Goal: Information Seeking & Learning: Learn about a topic

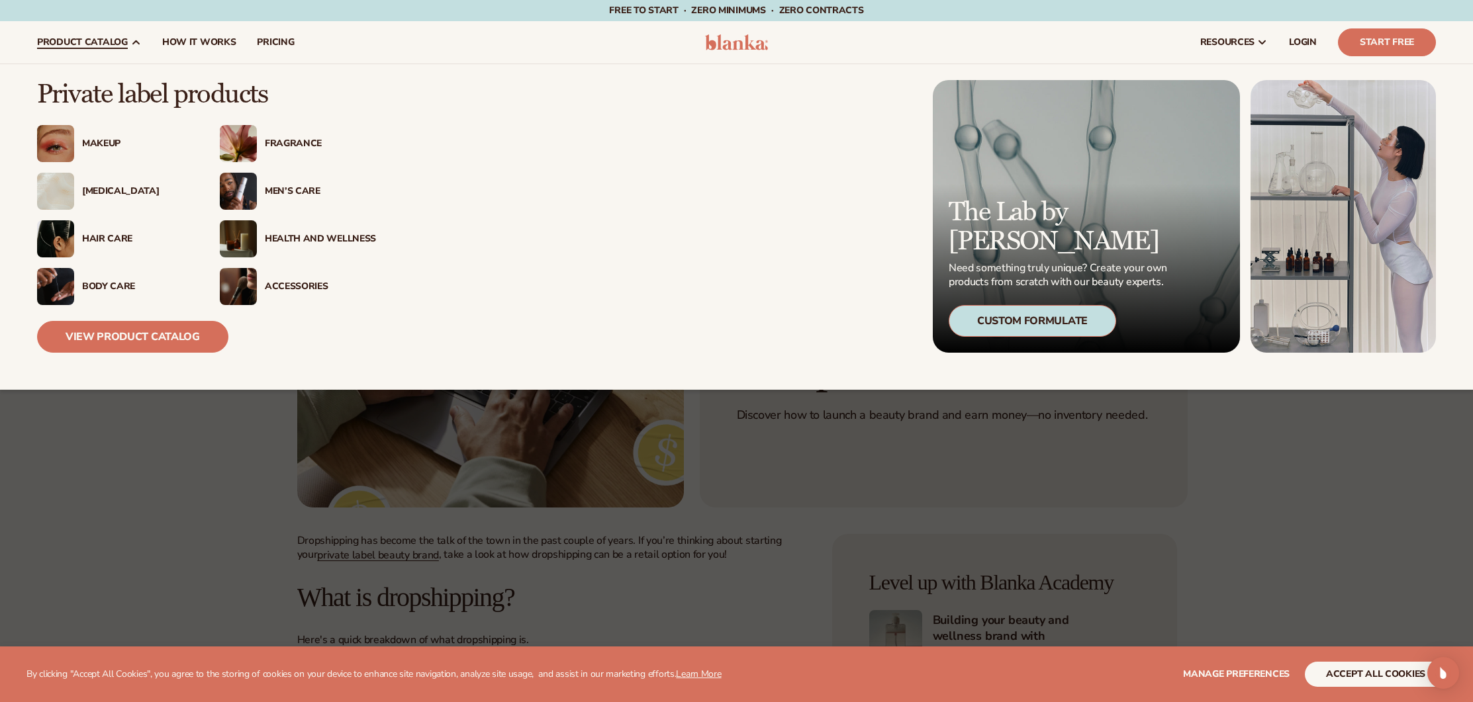
click at [103, 138] on div "Makeup" at bounding box center [137, 143] width 111 height 11
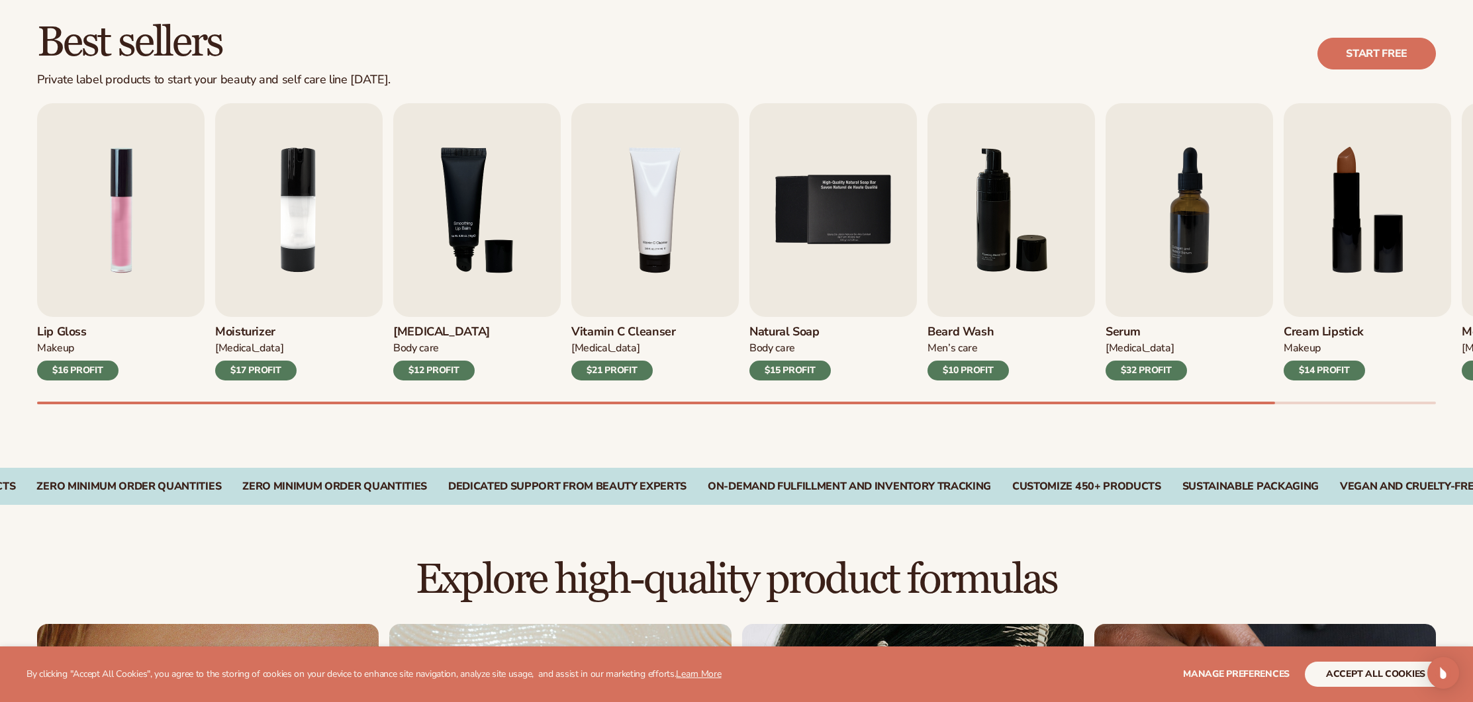
scroll to position [402, 0]
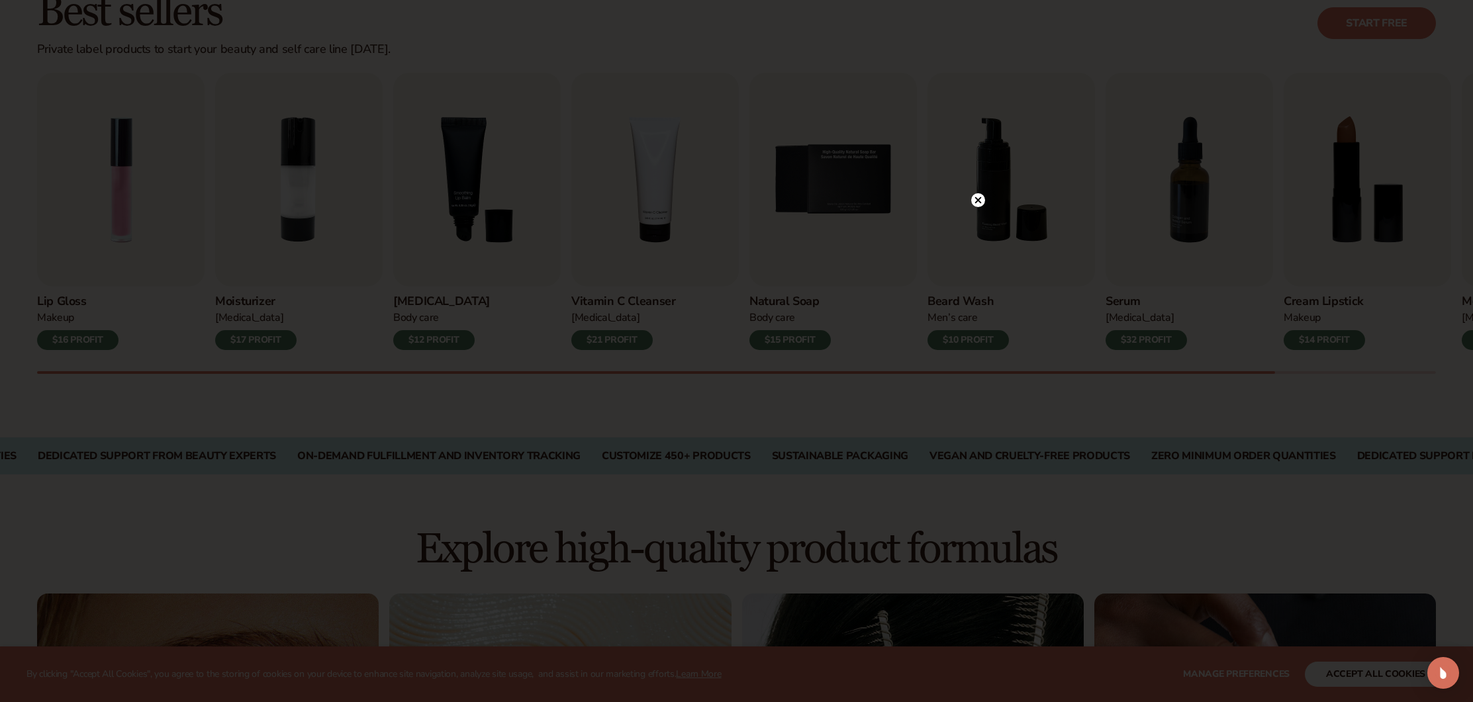
click at [976, 202] on icon at bounding box center [977, 200] width 7 height 7
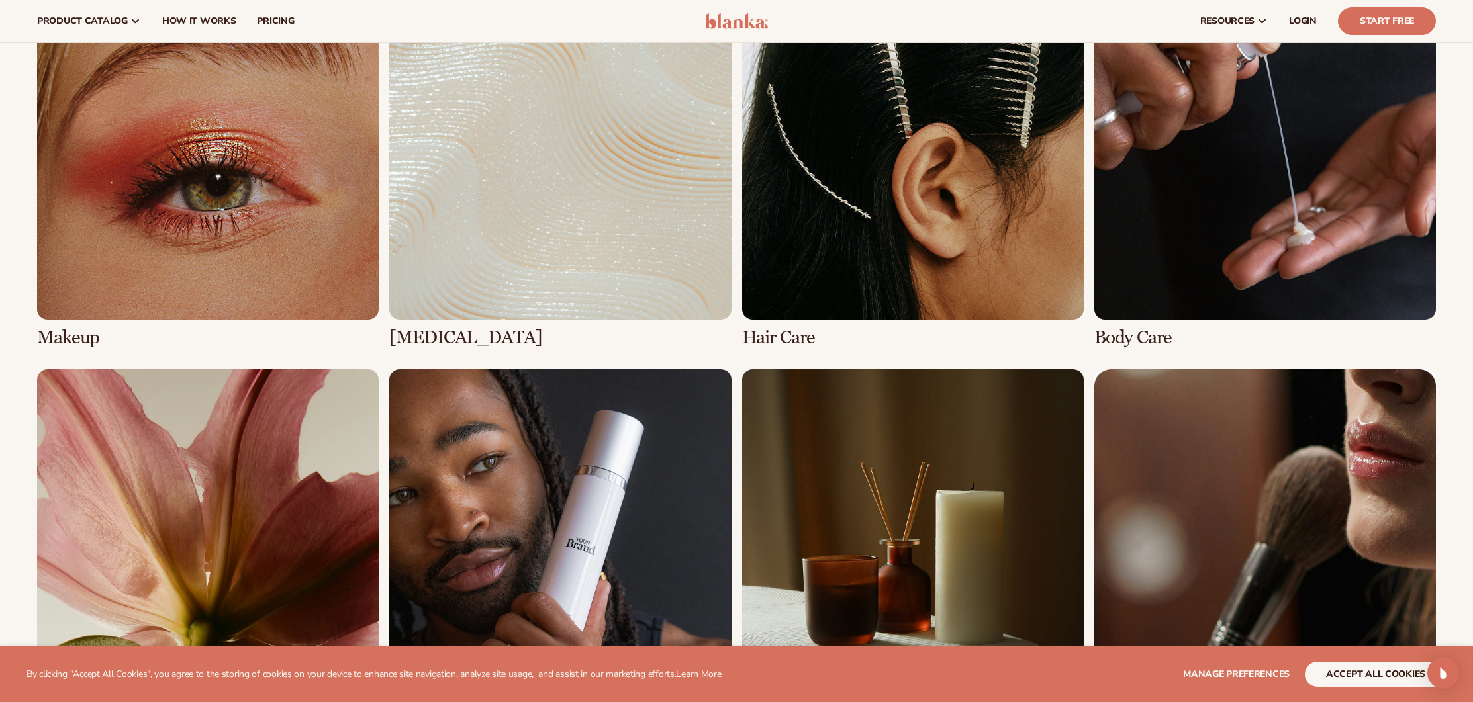
scroll to position [993, 0]
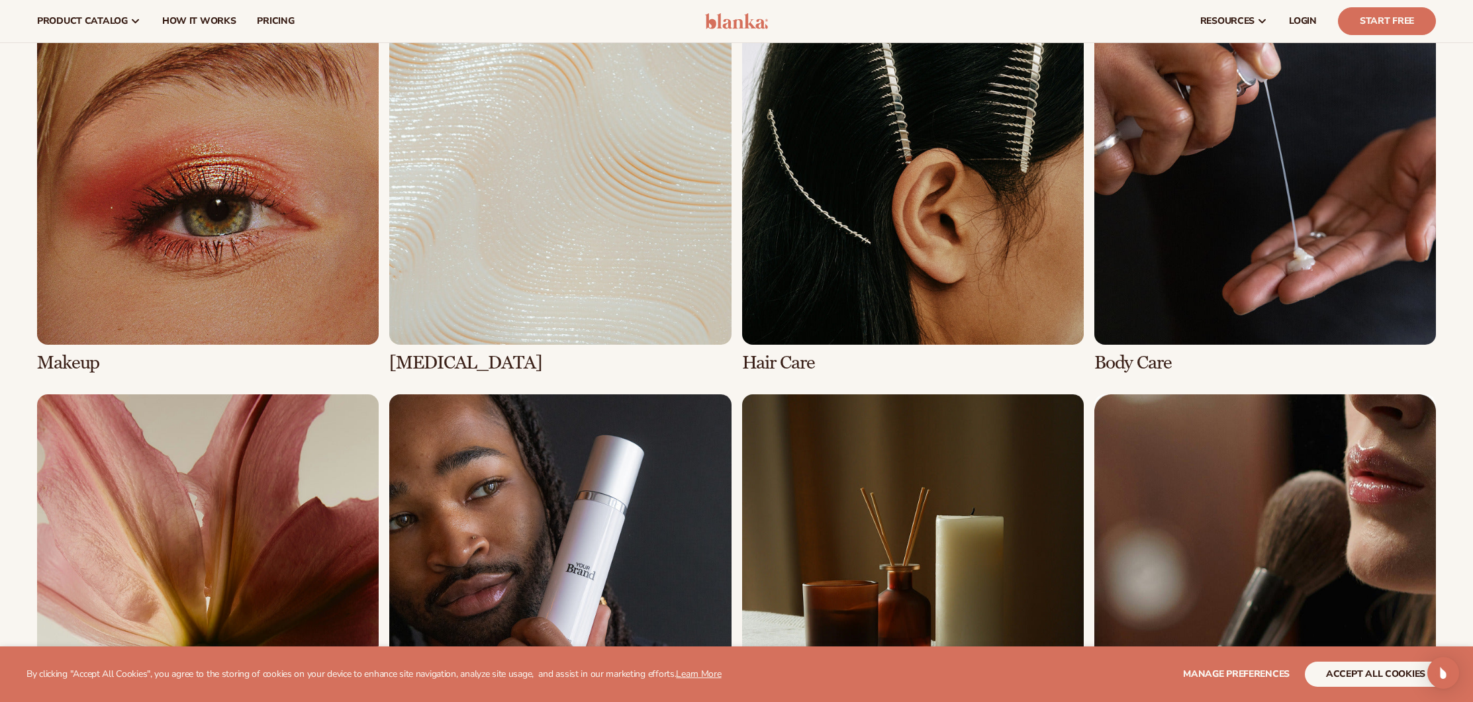
click at [258, 294] on link "1 / 8" at bounding box center [208, 188] width 342 height 370
click at [262, 277] on link "1 / 8" at bounding box center [208, 188] width 342 height 370
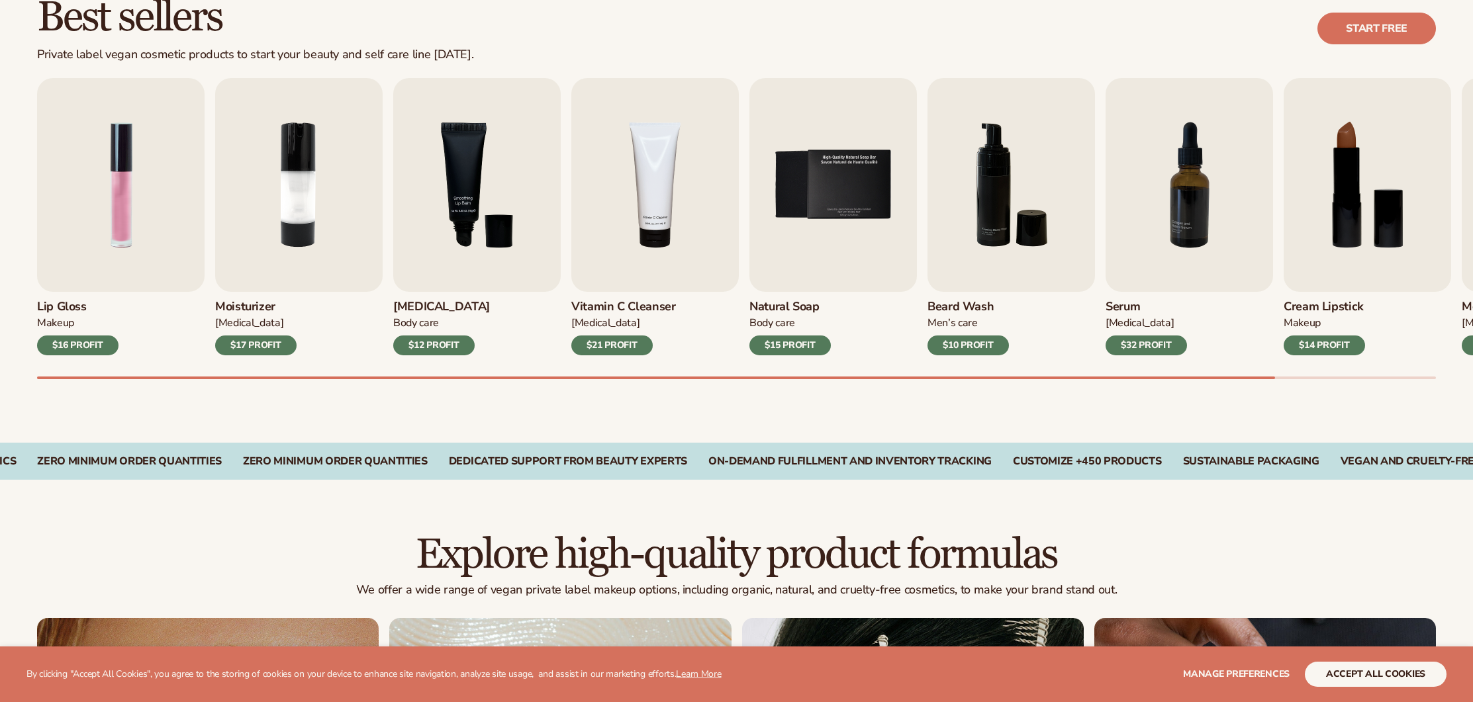
scroll to position [399, 0]
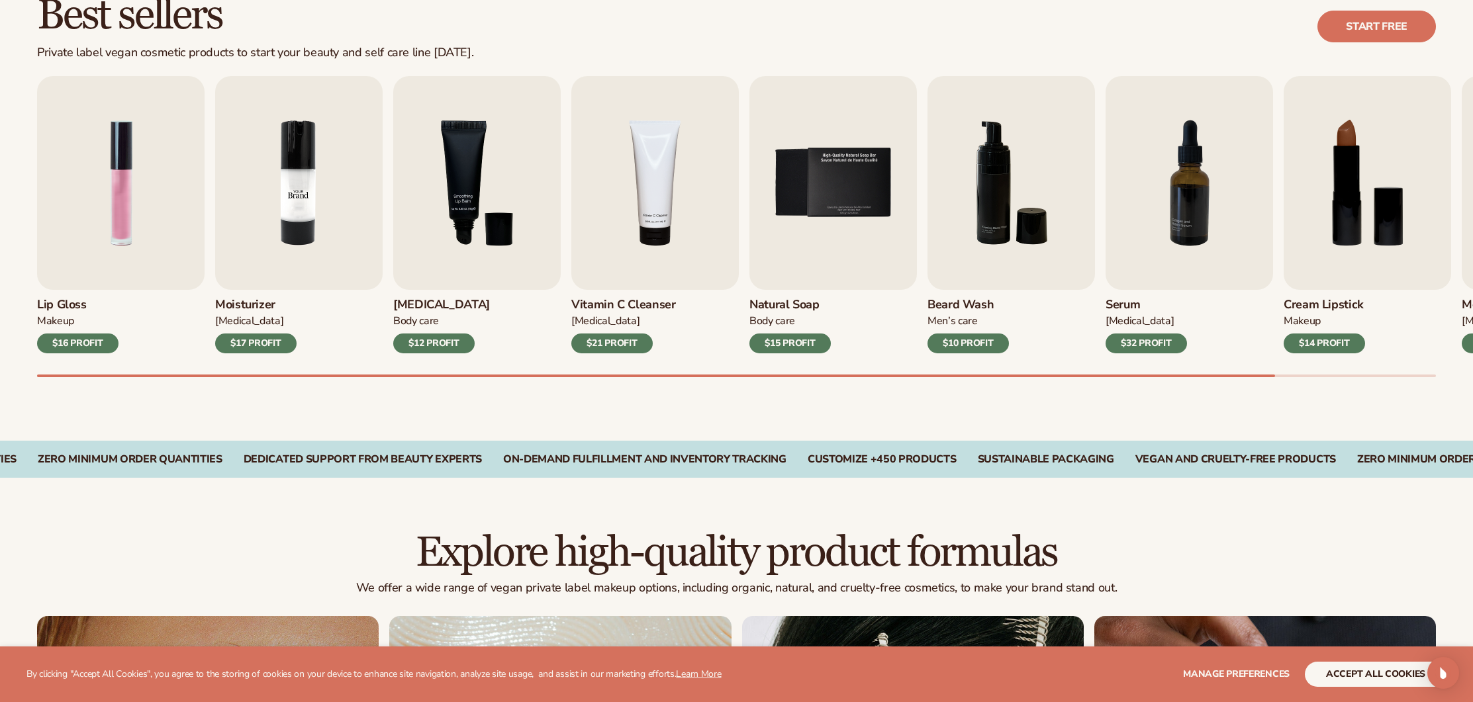
click at [336, 247] on img "2 / 9" at bounding box center [298, 183] width 167 height 214
click at [301, 256] on img "2 / 9" at bounding box center [298, 183] width 167 height 214
click at [267, 344] on div "$17 PROFIT" at bounding box center [255, 344] width 81 height 20
click at [267, 244] on img "2 / 9" at bounding box center [298, 183] width 167 height 214
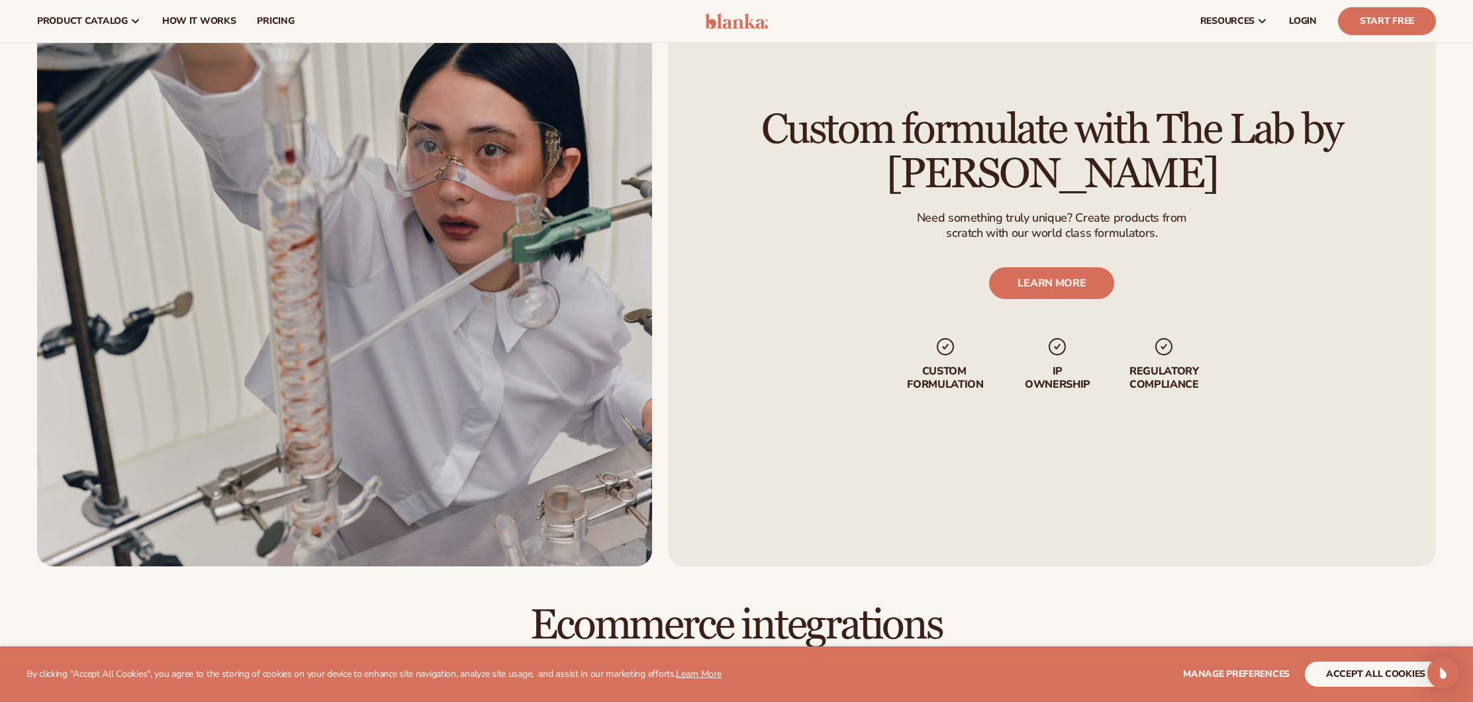
scroll to position [1881, 0]
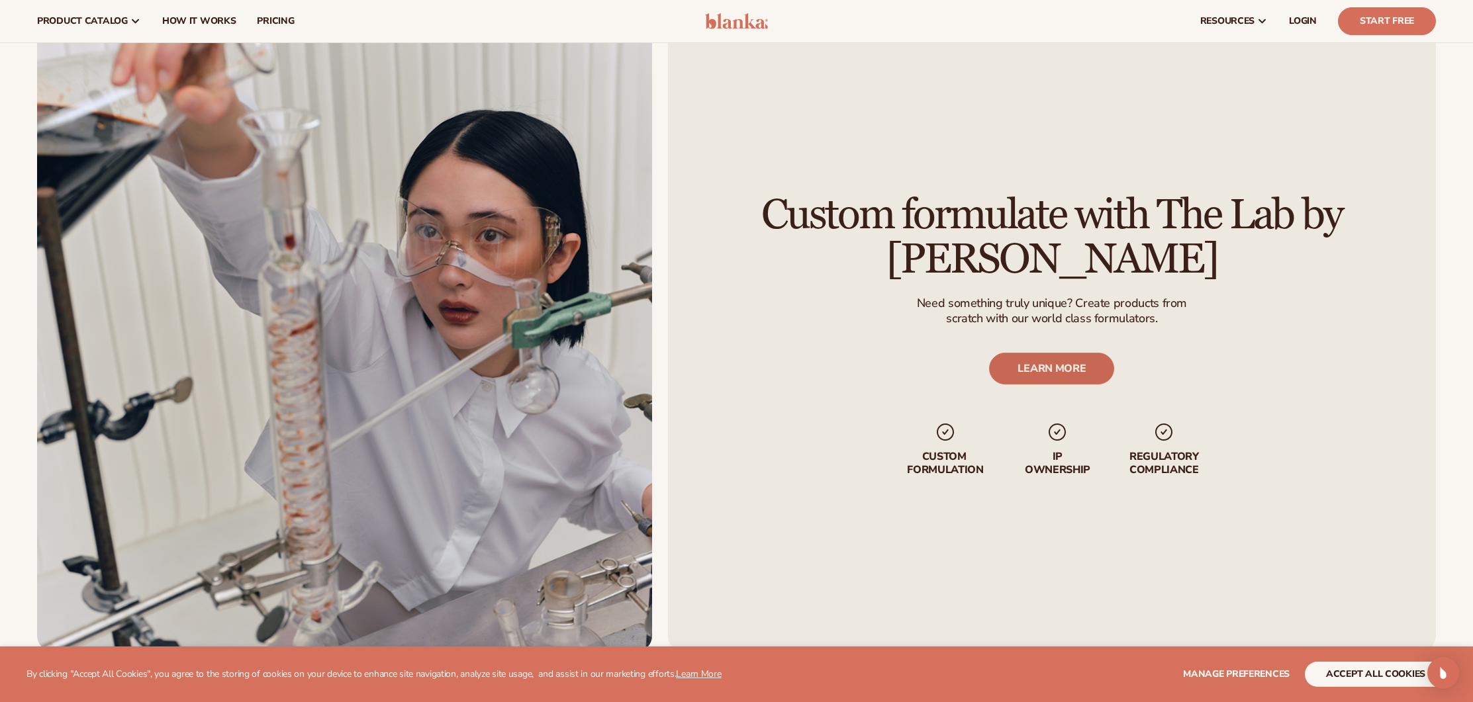
click at [1084, 367] on link "LEARN MORE" at bounding box center [1052, 370] width 125 height 32
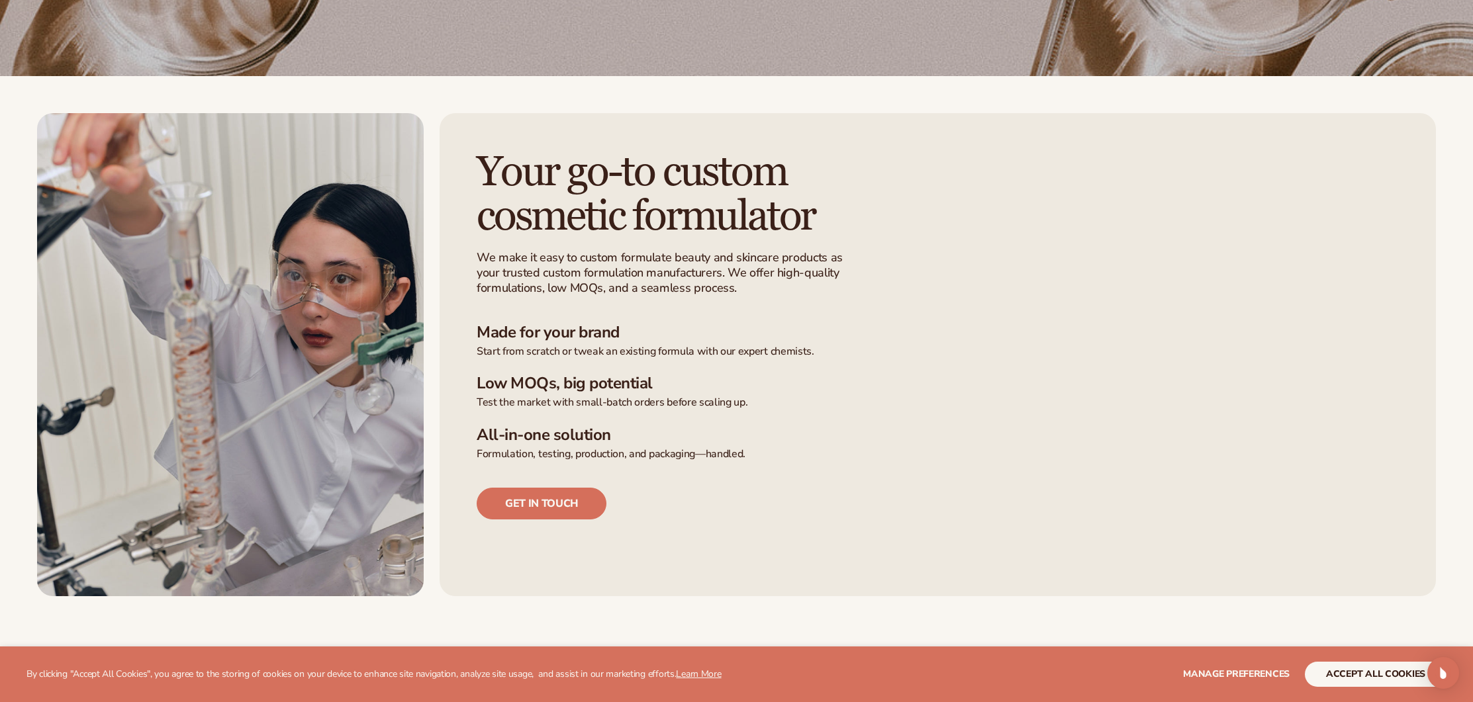
scroll to position [440, 0]
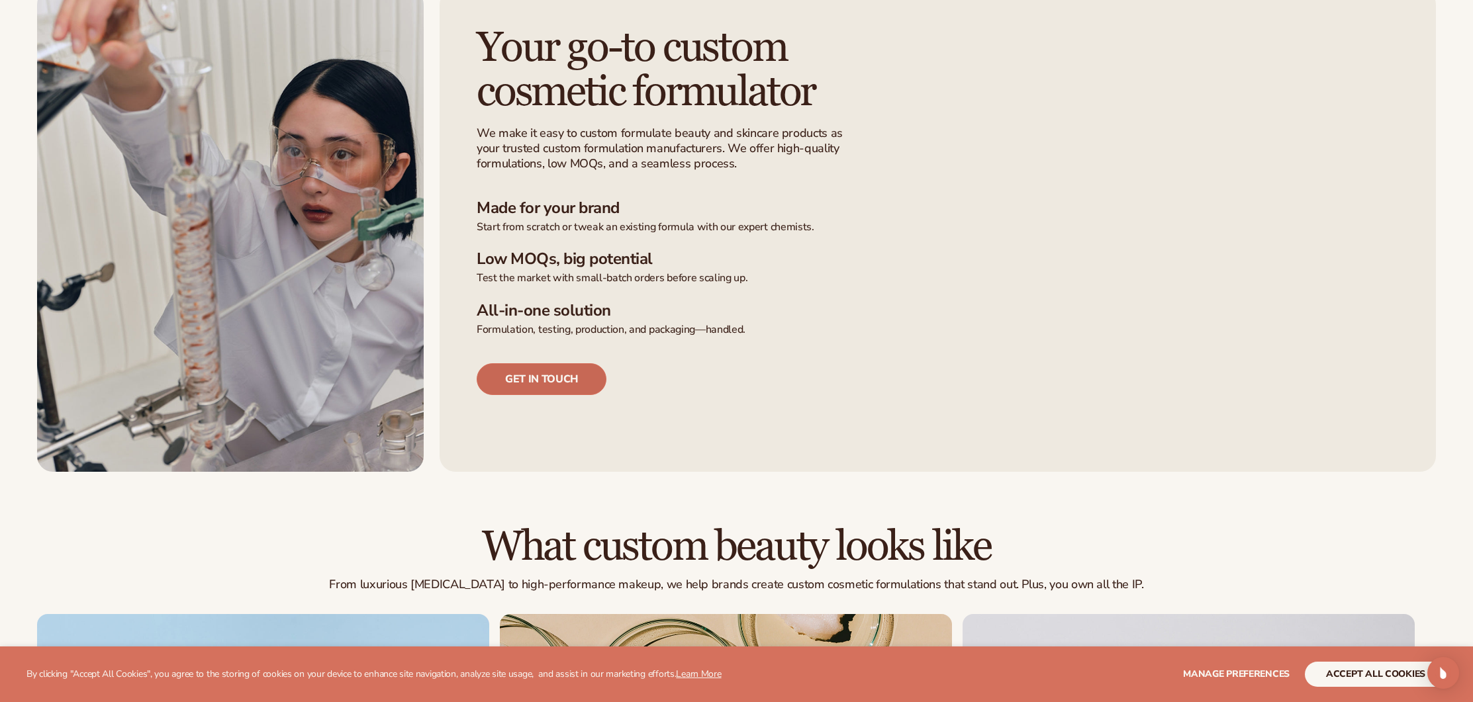
click at [590, 384] on link "Get in touch" at bounding box center [542, 379] width 130 height 32
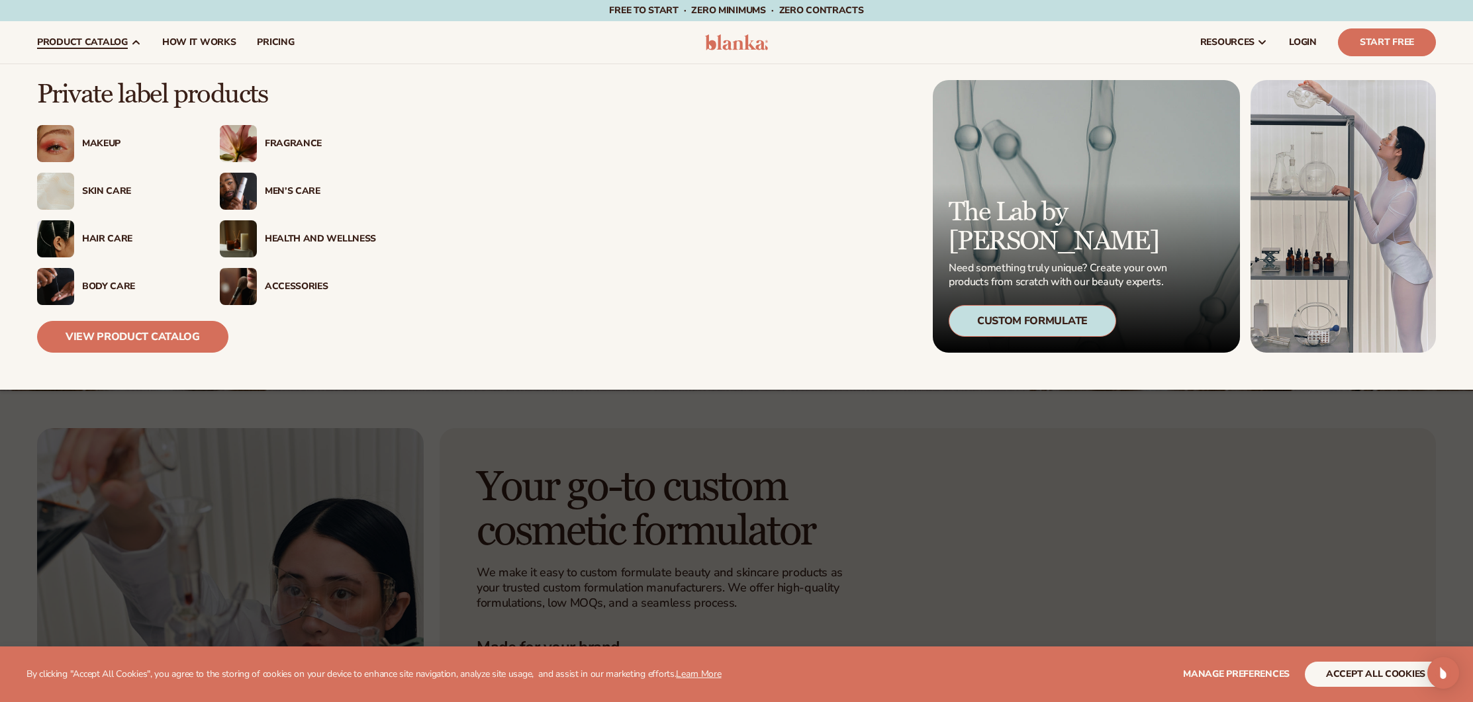
click at [90, 142] on div "Makeup" at bounding box center [137, 143] width 111 height 11
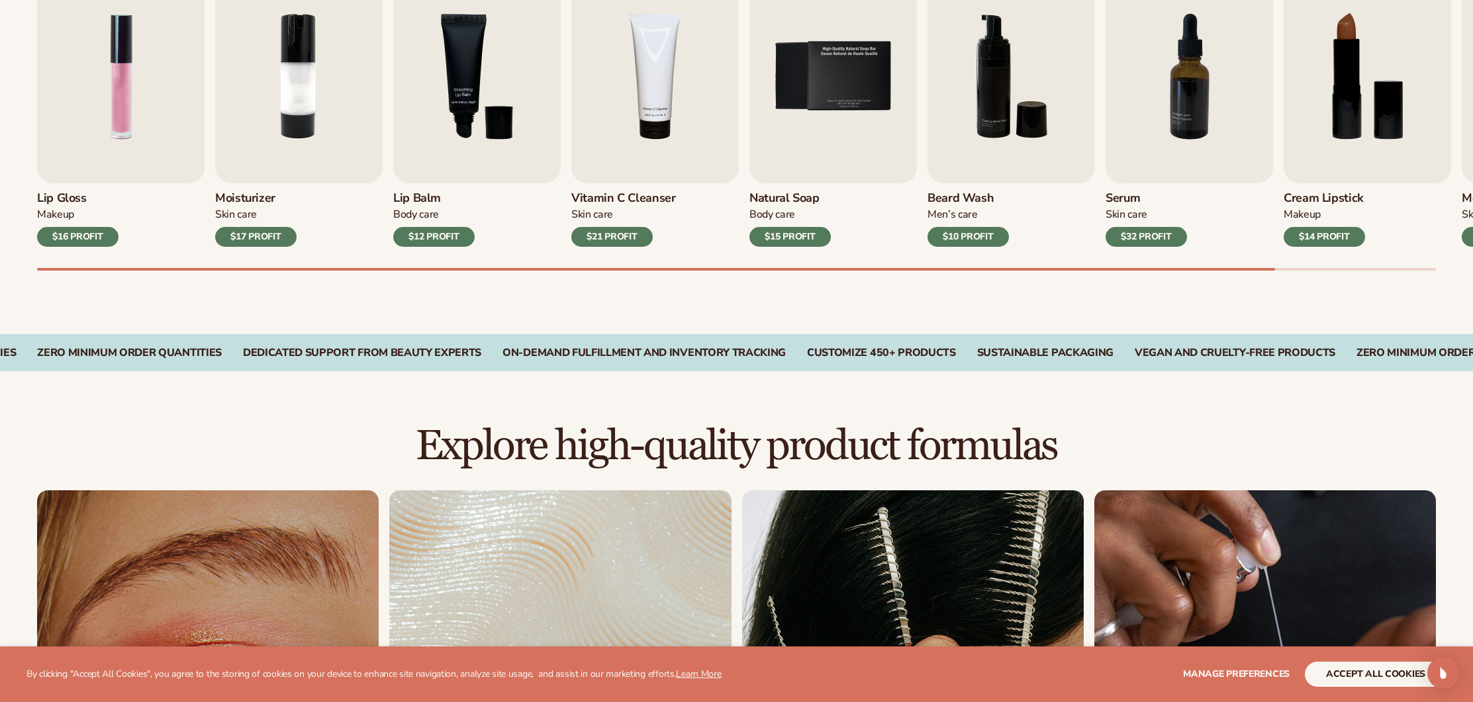
scroll to position [519, 0]
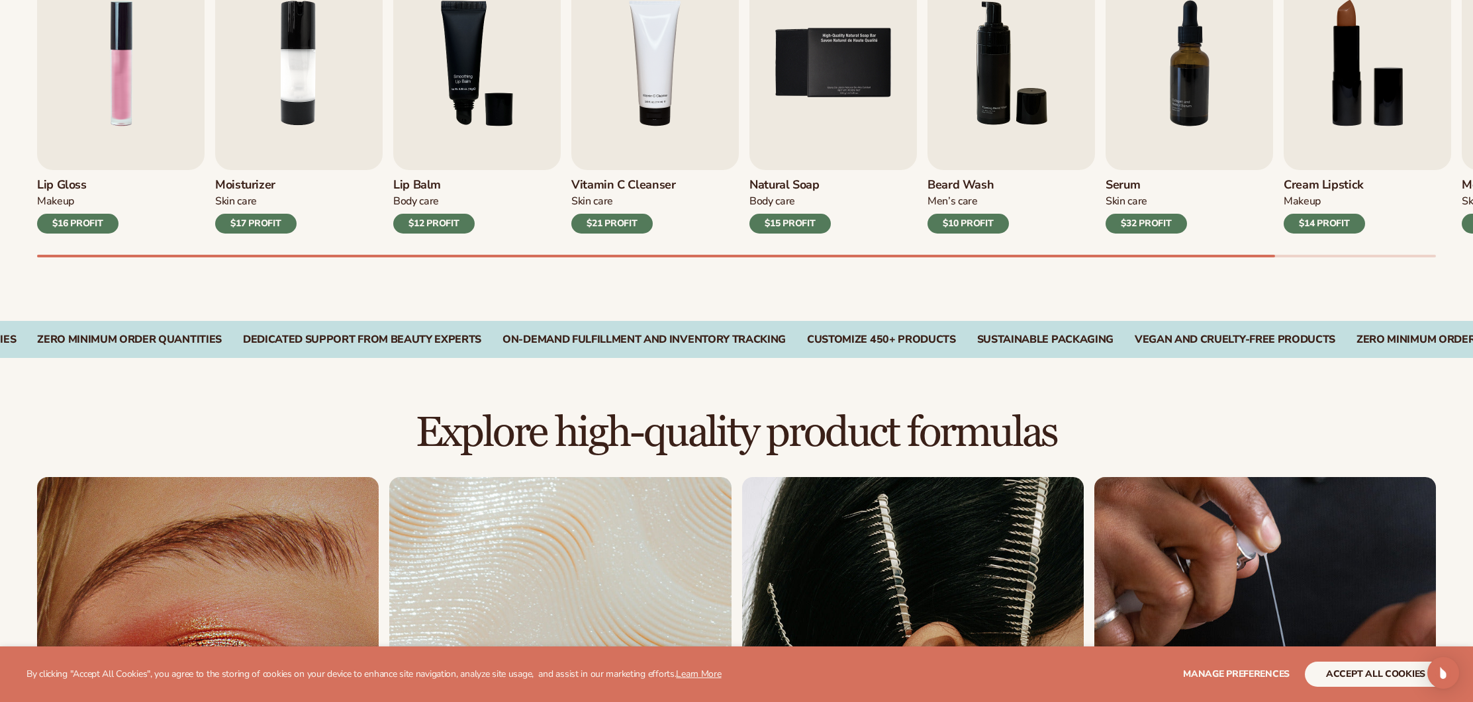
click at [257, 181] on h3 "Moisturizer" at bounding box center [255, 185] width 81 height 15
click at [254, 189] on h3 "Moisturizer" at bounding box center [255, 185] width 81 height 15
click at [273, 217] on div "$17 PROFIT" at bounding box center [255, 224] width 81 height 20
click at [275, 229] on div "$17 PROFIT" at bounding box center [255, 224] width 81 height 20
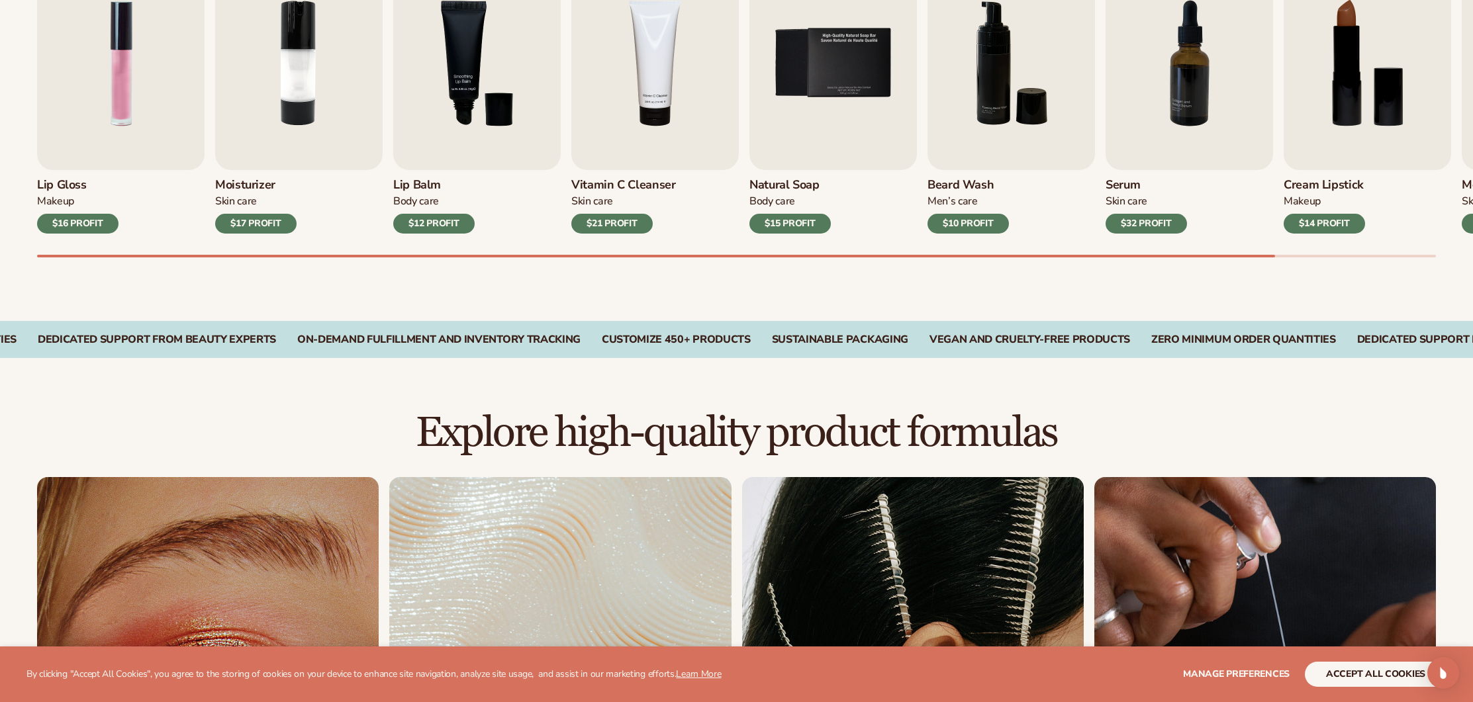
click at [275, 229] on div "$17 PROFIT" at bounding box center [255, 224] width 81 height 20
click at [1178, 148] on img "7 / 9" at bounding box center [1189, 63] width 167 height 214
click at [453, 128] on img "3 / 9" at bounding box center [476, 63] width 167 height 214
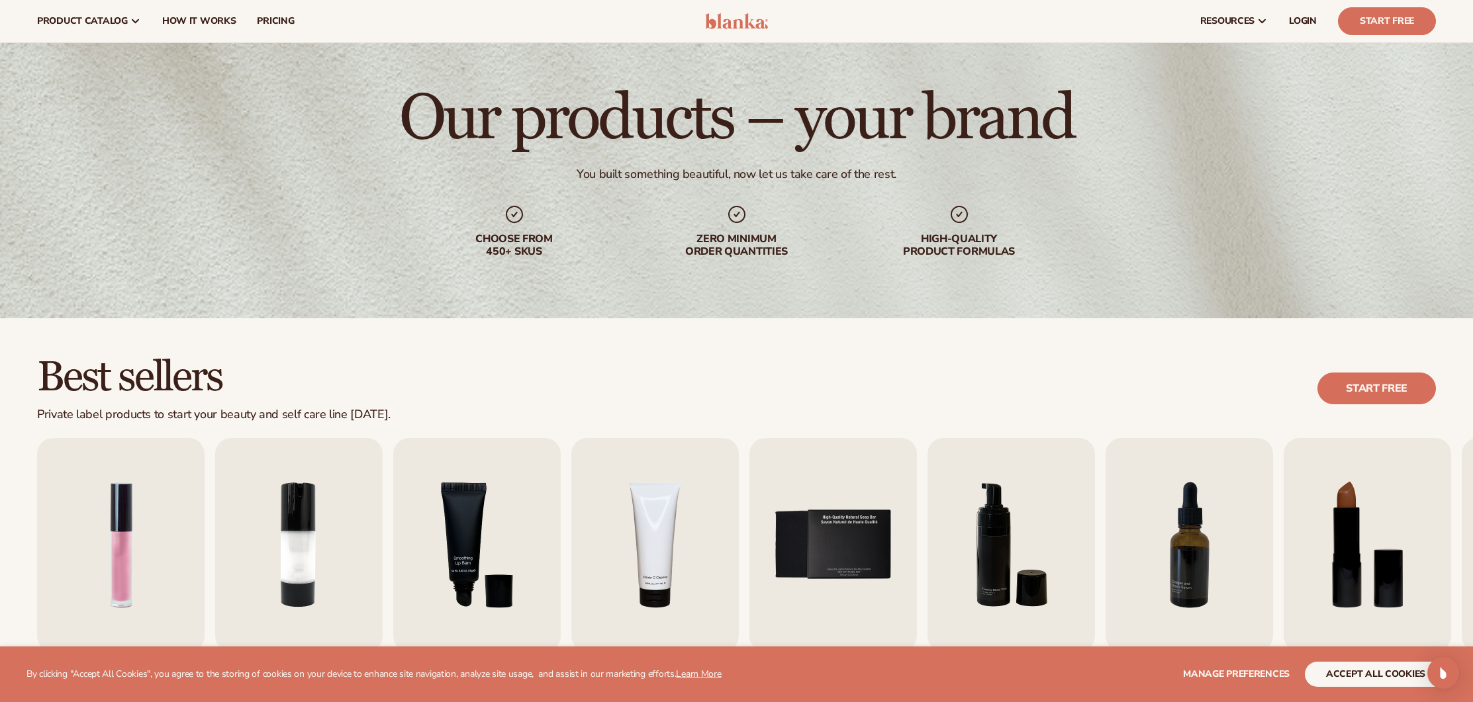
scroll to position [0, 0]
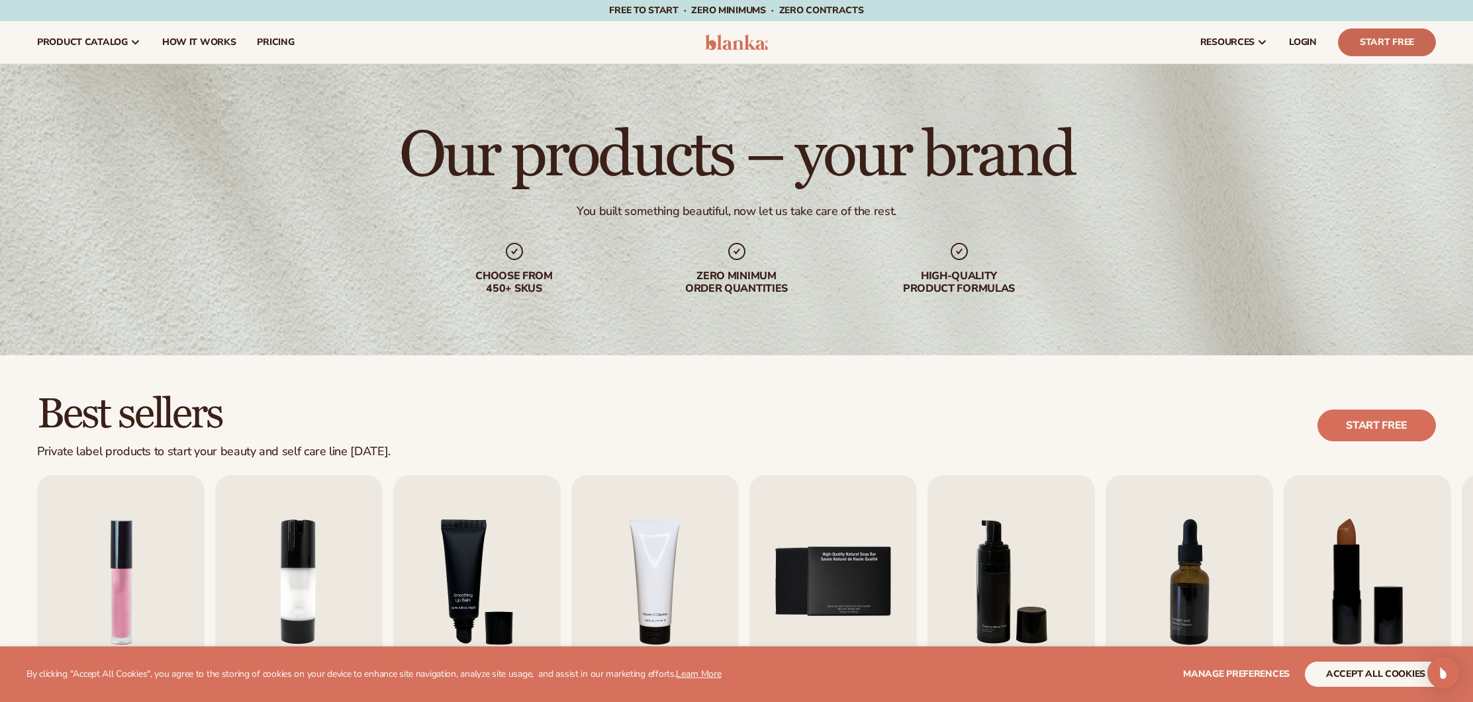
click at [1380, 41] on link "Start Free" at bounding box center [1387, 42] width 98 height 28
